Goal: Check status

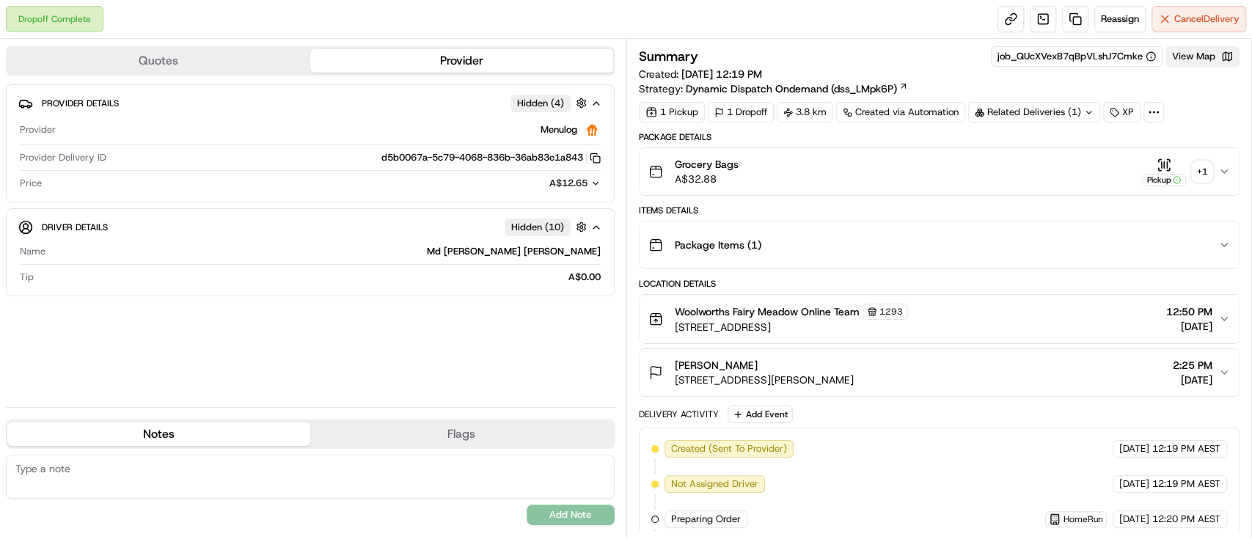
click at [1194, 58] on button "View Map" at bounding box center [1202, 56] width 74 height 21
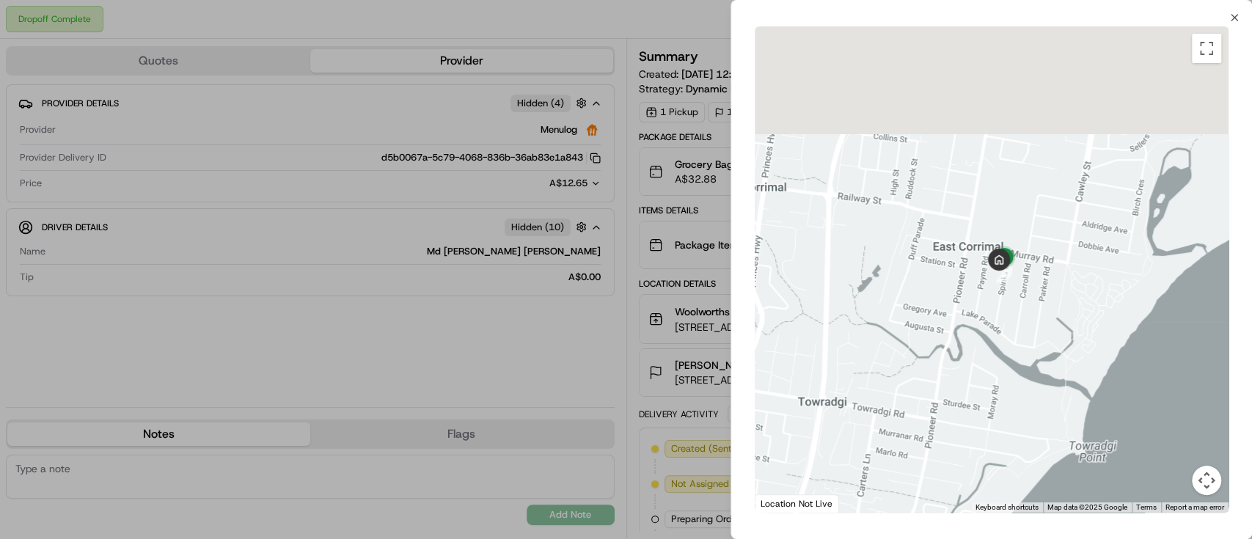
drag, startPoint x: 1032, startPoint y: 130, endPoint x: 1022, endPoint y: 297, distance: 167.5
click at [1022, 297] on div at bounding box center [991, 269] width 474 height 486
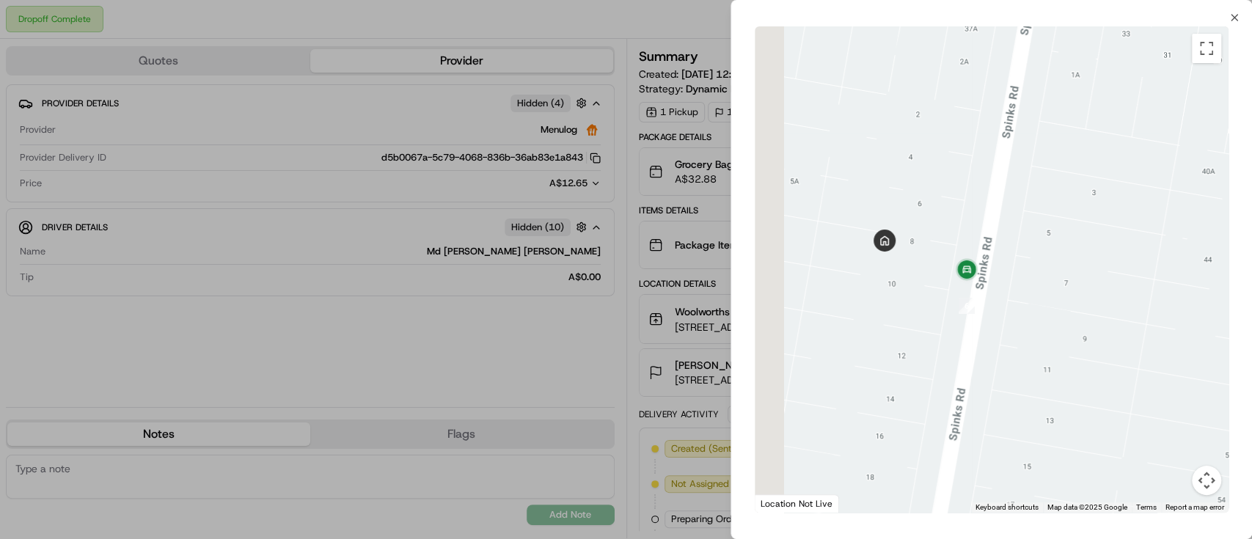
drag, startPoint x: 917, startPoint y: 226, endPoint x: 1027, endPoint y: 271, distance: 119.0
click at [1027, 271] on div at bounding box center [991, 269] width 474 height 486
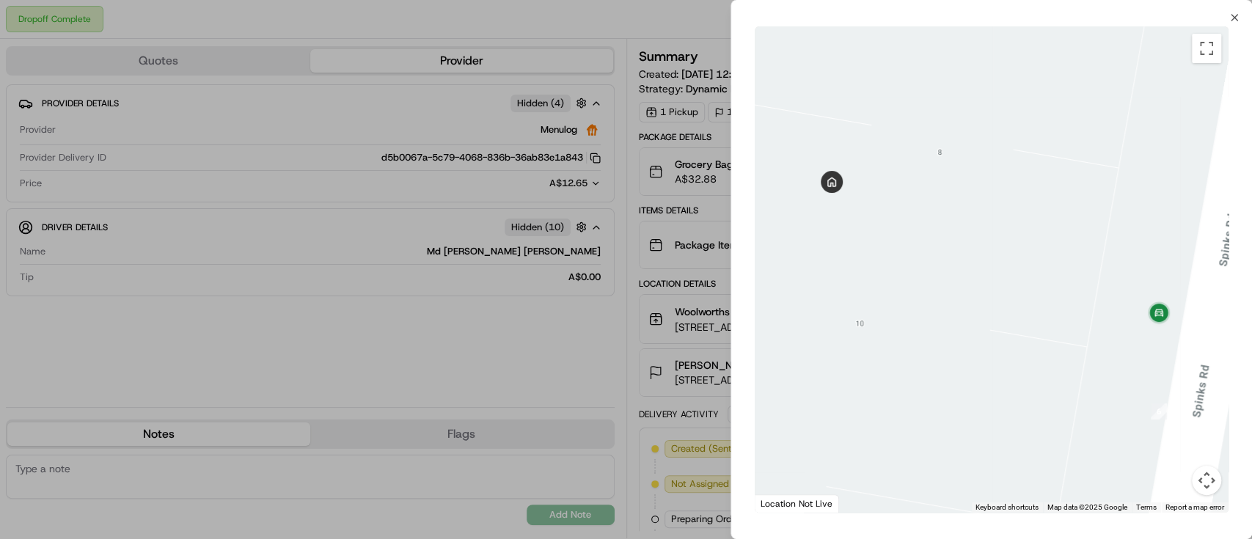
drag, startPoint x: 926, startPoint y: 308, endPoint x: 885, endPoint y: 414, distance: 114.0
click at [885, 414] on div at bounding box center [991, 269] width 474 height 486
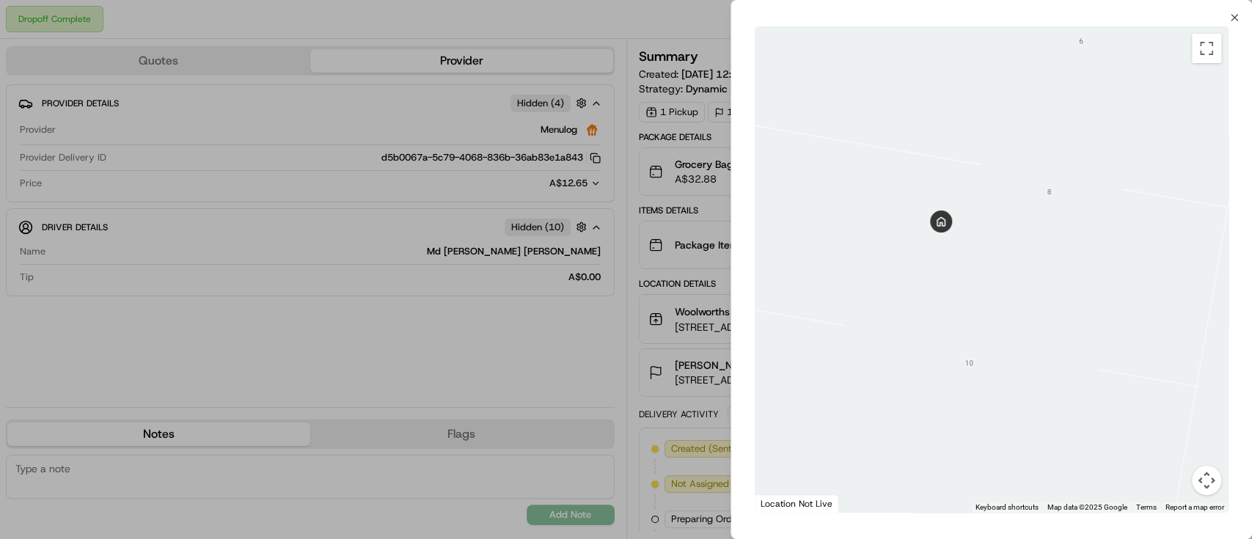
drag, startPoint x: 874, startPoint y: 231, endPoint x: 988, endPoint y: 277, distance: 123.3
click at [988, 277] on div at bounding box center [991, 269] width 474 height 486
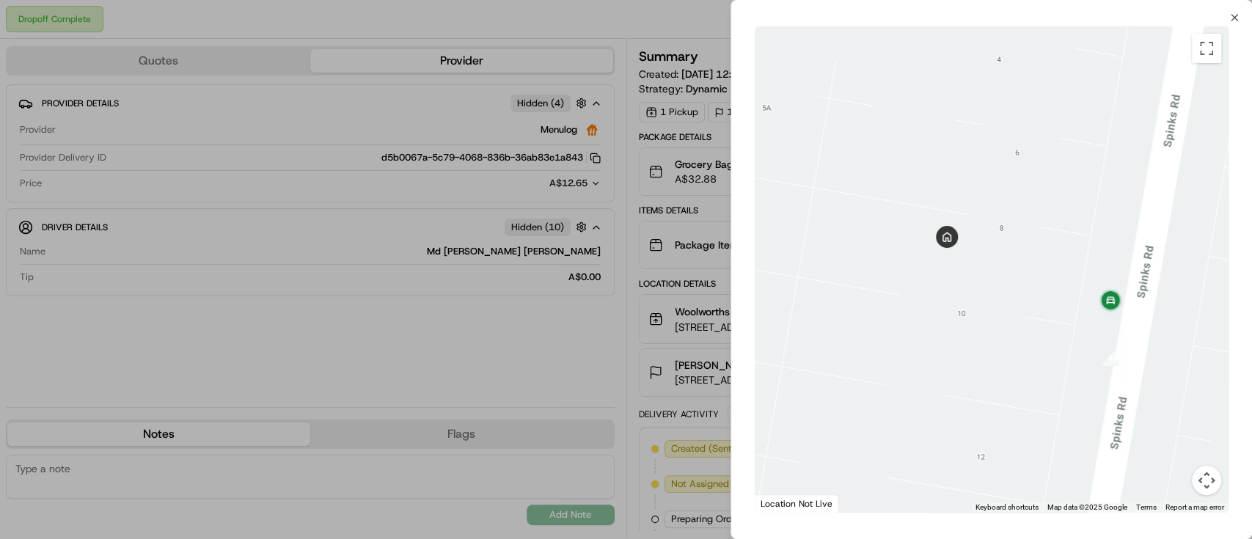
drag, startPoint x: 1002, startPoint y: 276, endPoint x: 977, endPoint y: 276, distance: 24.9
click at [977, 276] on div at bounding box center [991, 269] width 474 height 486
click at [1238, 15] on icon "button" at bounding box center [1234, 18] width 12 height 12
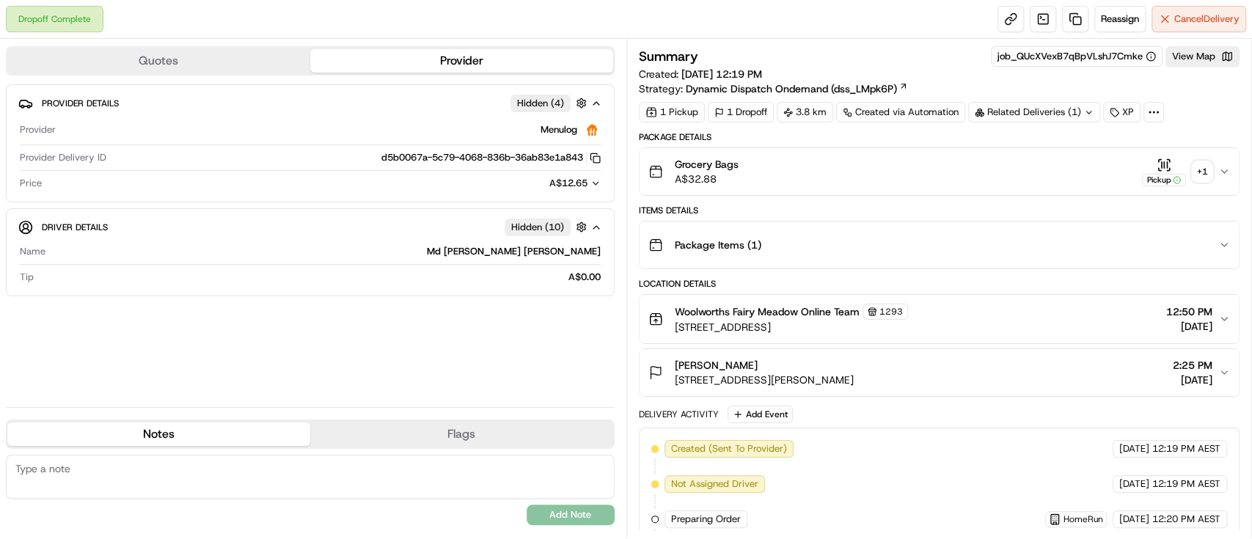
click at [1208, 167] on div "+ 1" at bounding box center [1201, 171] width 21 height 21
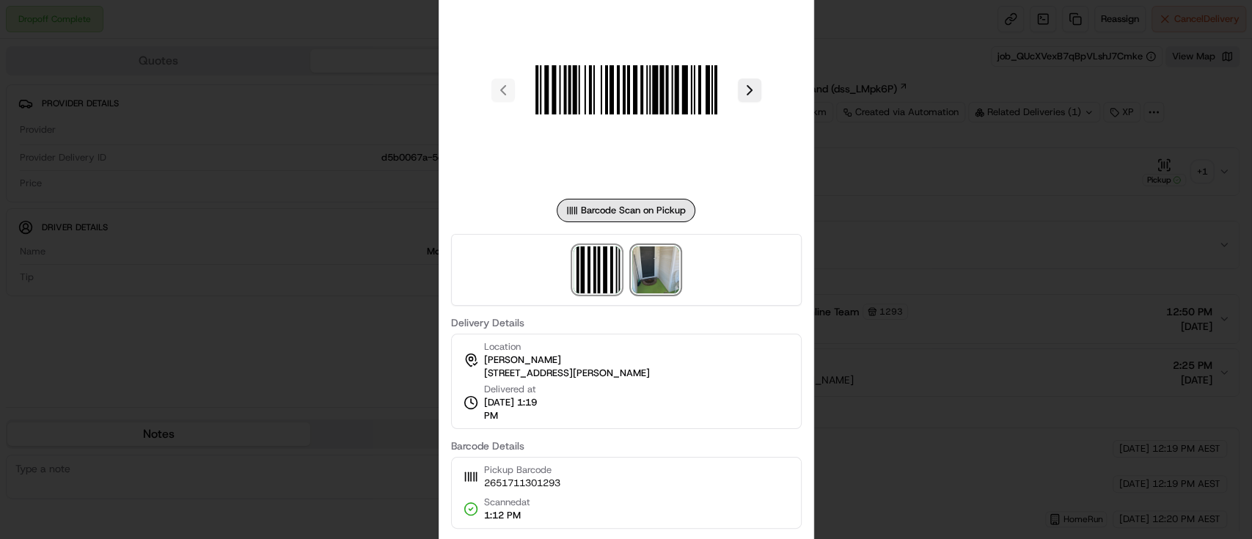
click at [667, 260] on img at bounding box center [655, 269] width 47 height 47
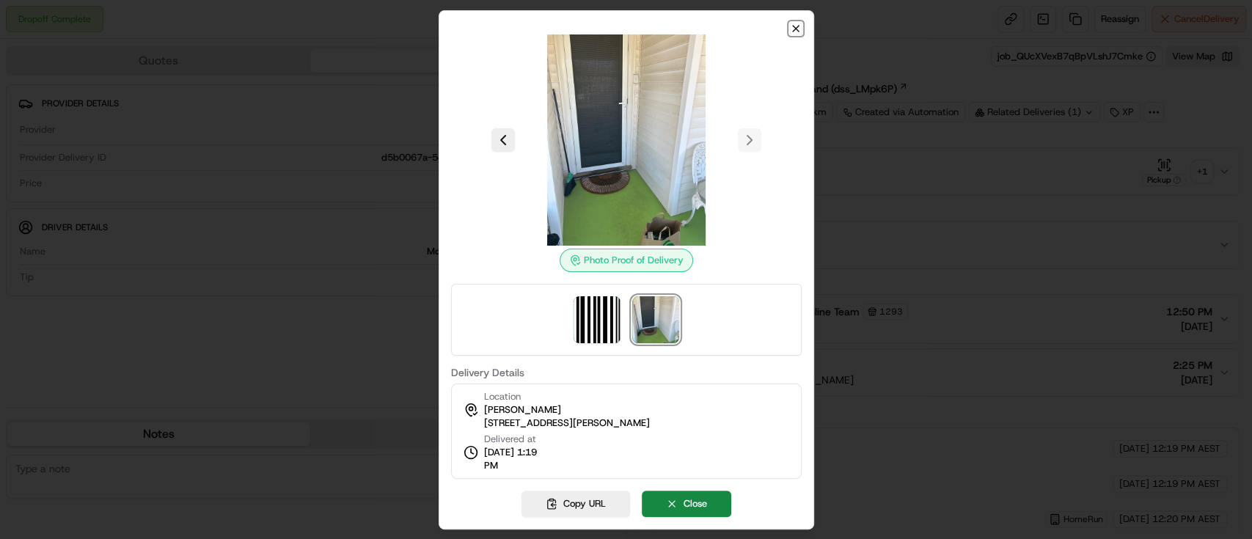
click at [793, 32] on icon "button" at bounding box center [796, 29] width 12 height 12
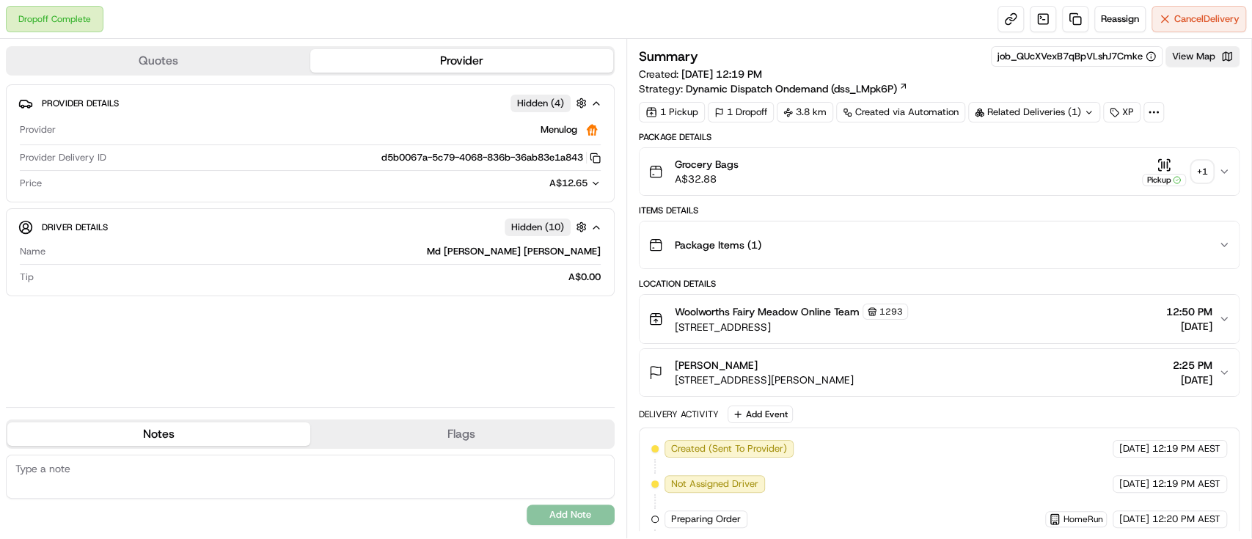
click at [1202, 168] on div "+ 1" at bounding box center [1201, 171] width 21 height 21
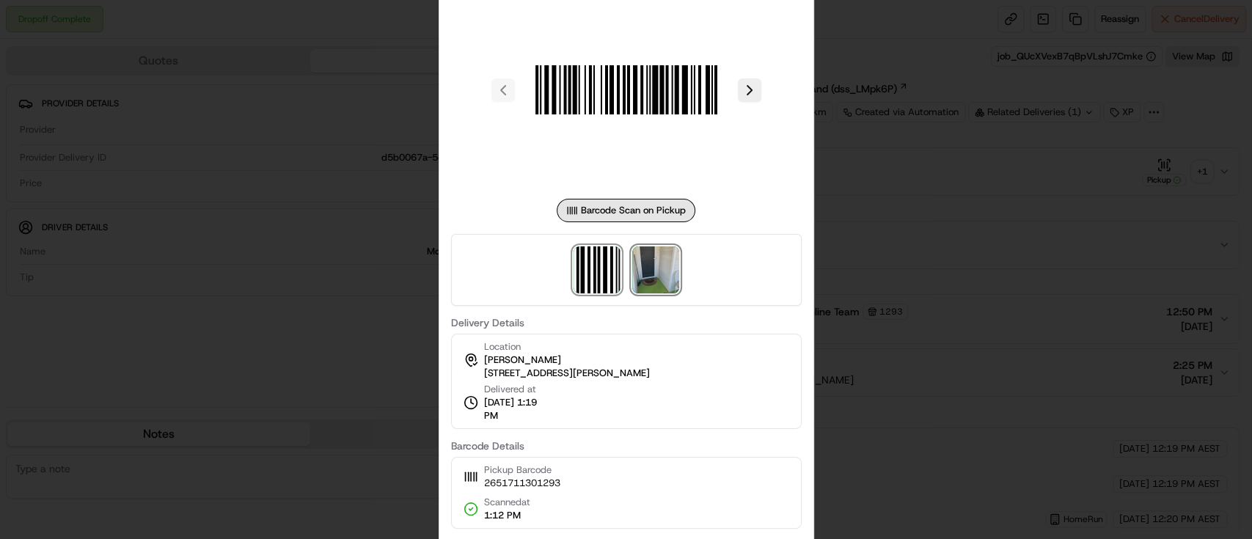
click at [672, 279] on img at bounding box center [655, 269] width 47 height 47
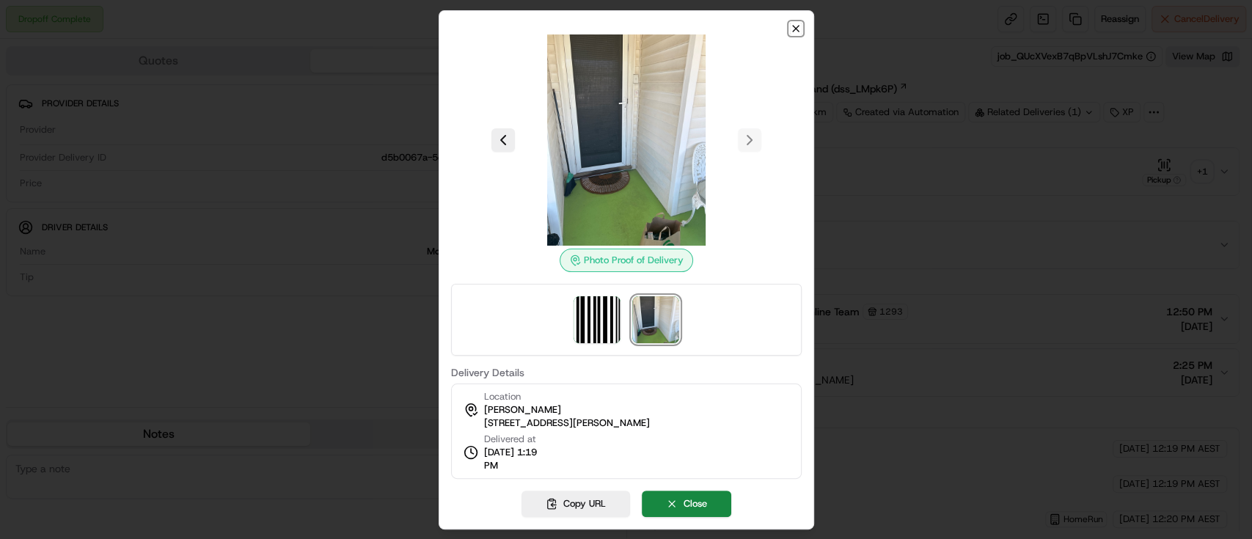
click at [793, 26] on icon "button" at bounding box center [796, 29] width 12 height 12
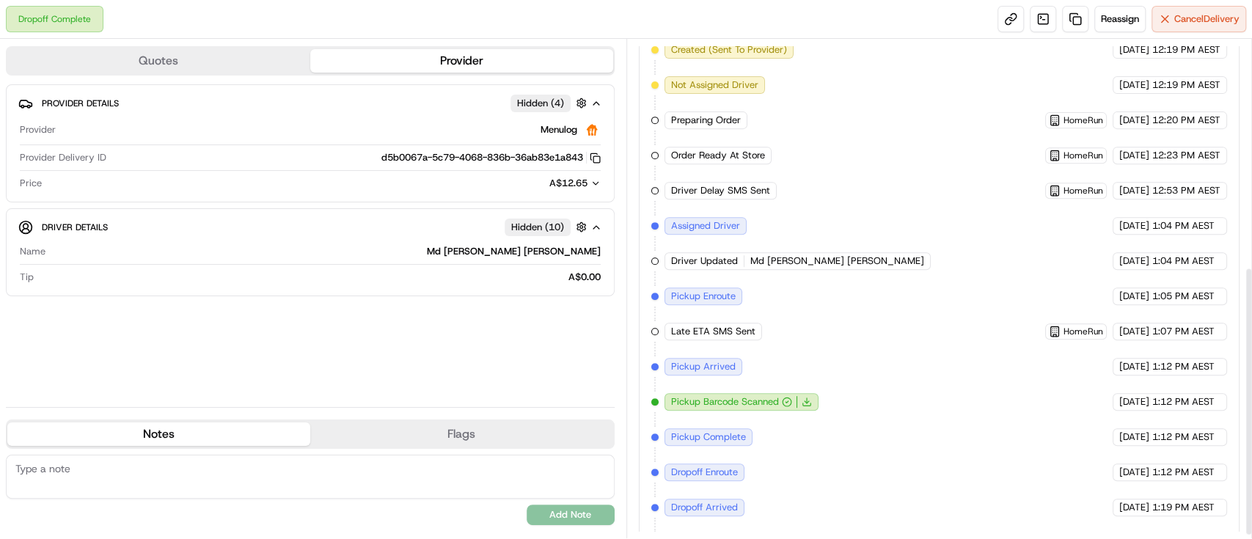
scroll to position [428, 0]
